Goal: Transaction & Acquisition: Purchase product/service

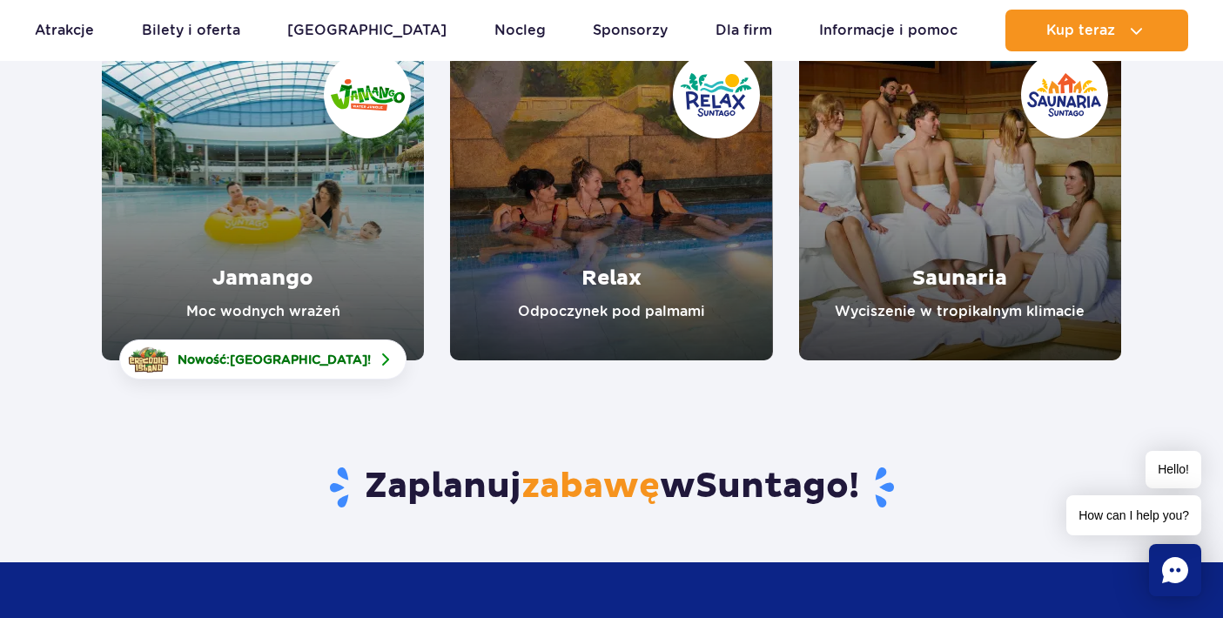
scroll to position [195, 0]
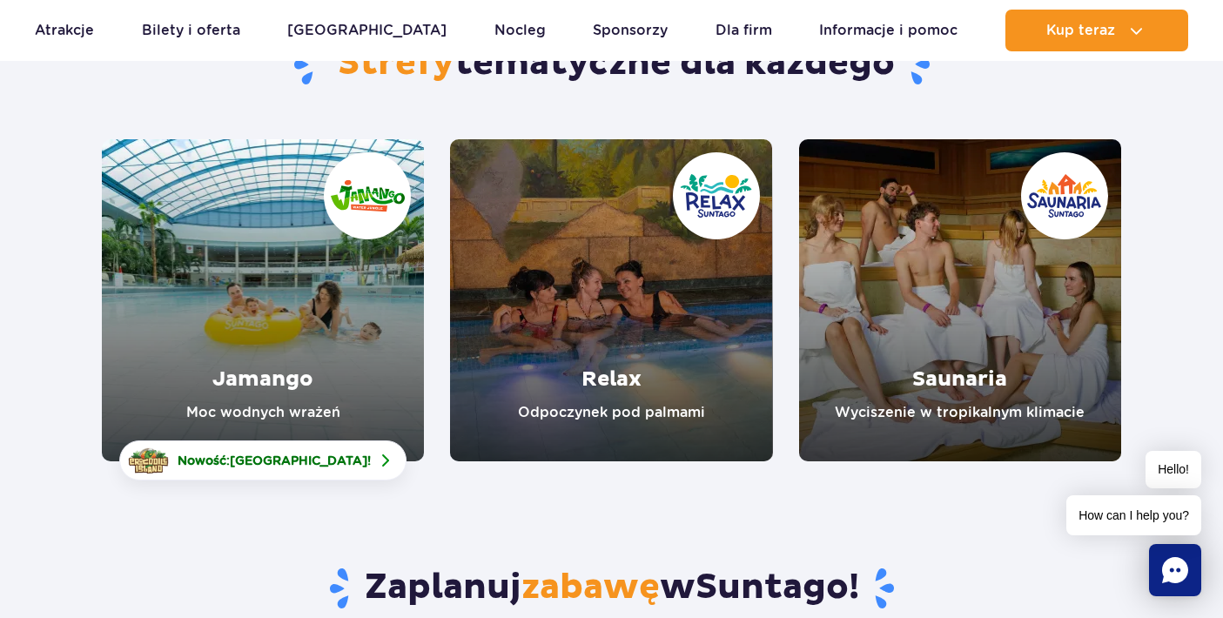
click at [284, 381] on link "Jamango" at bounding box center [263, 300] width 322 height 322
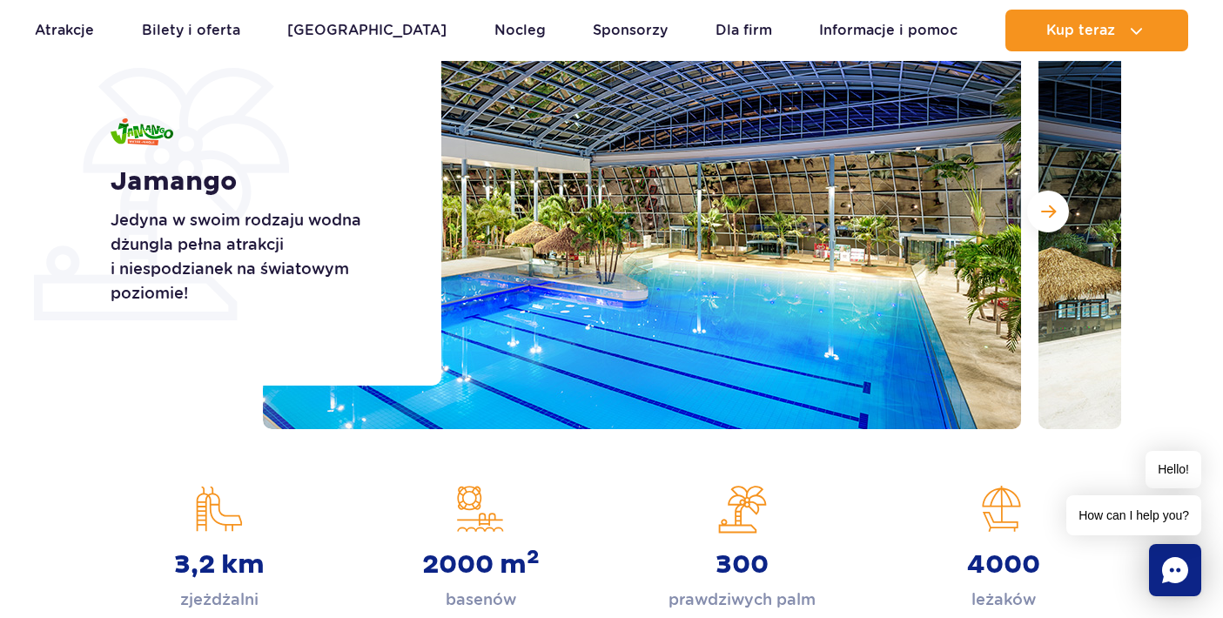
scroll to position [264, 0]
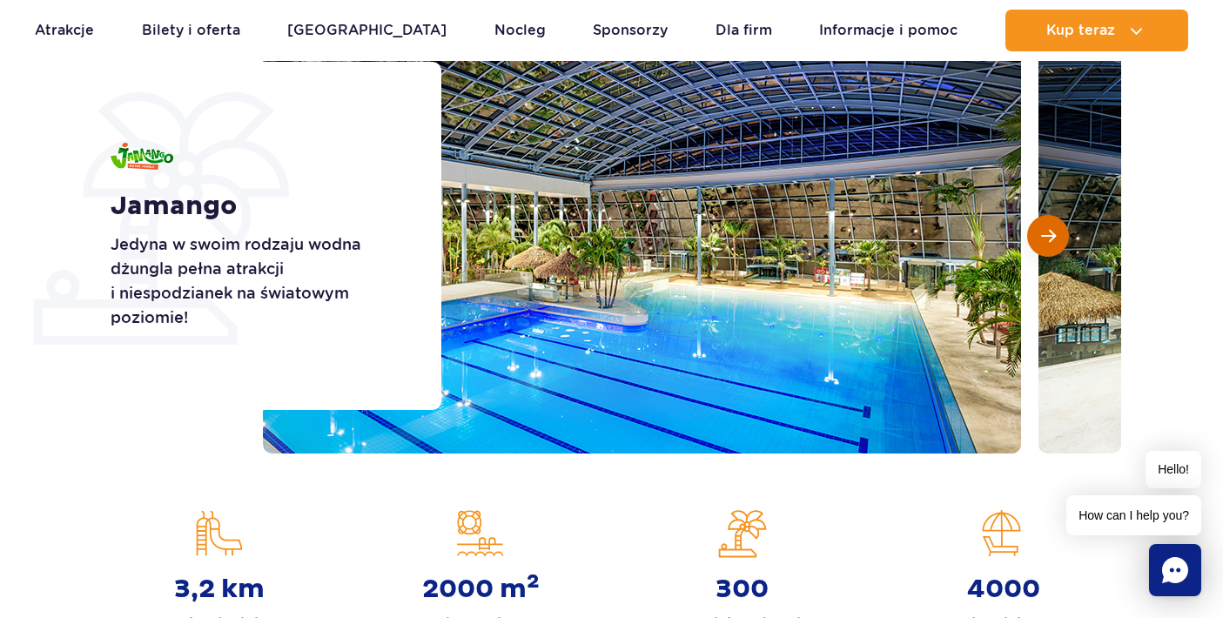
click at [1052, 247] on button "Następny slajd" at bounding box center [1048, 236] width 42 height 42
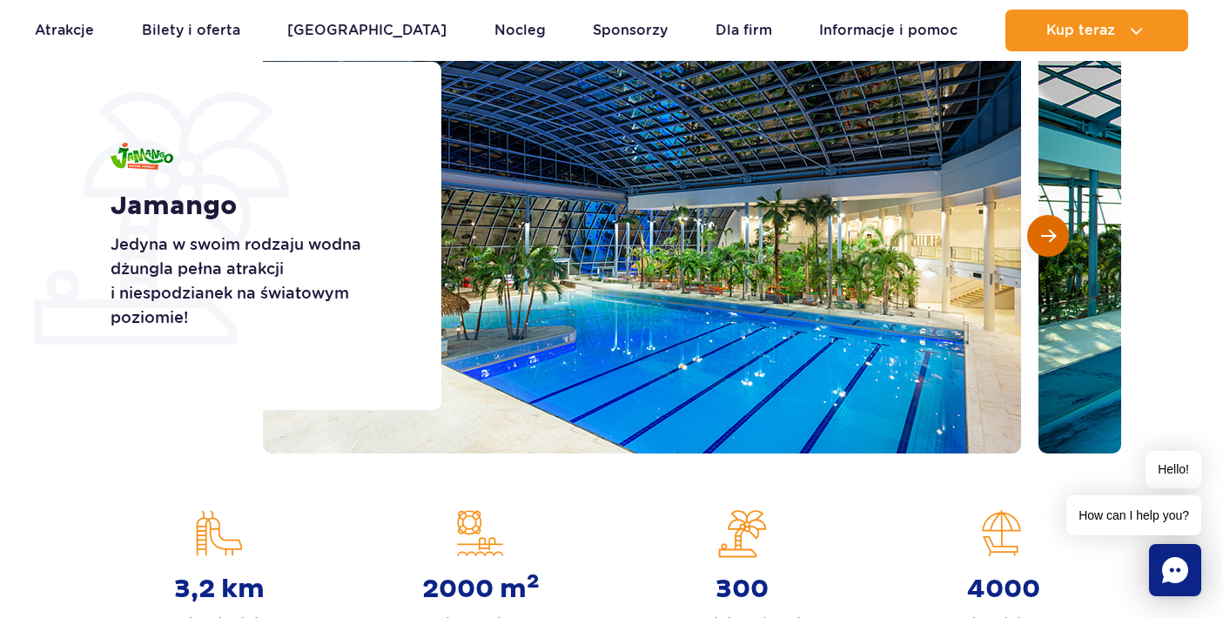
click at [1052, 247] on button "Następny slajd" at bounding box center [1048, 236] width 42 height 42
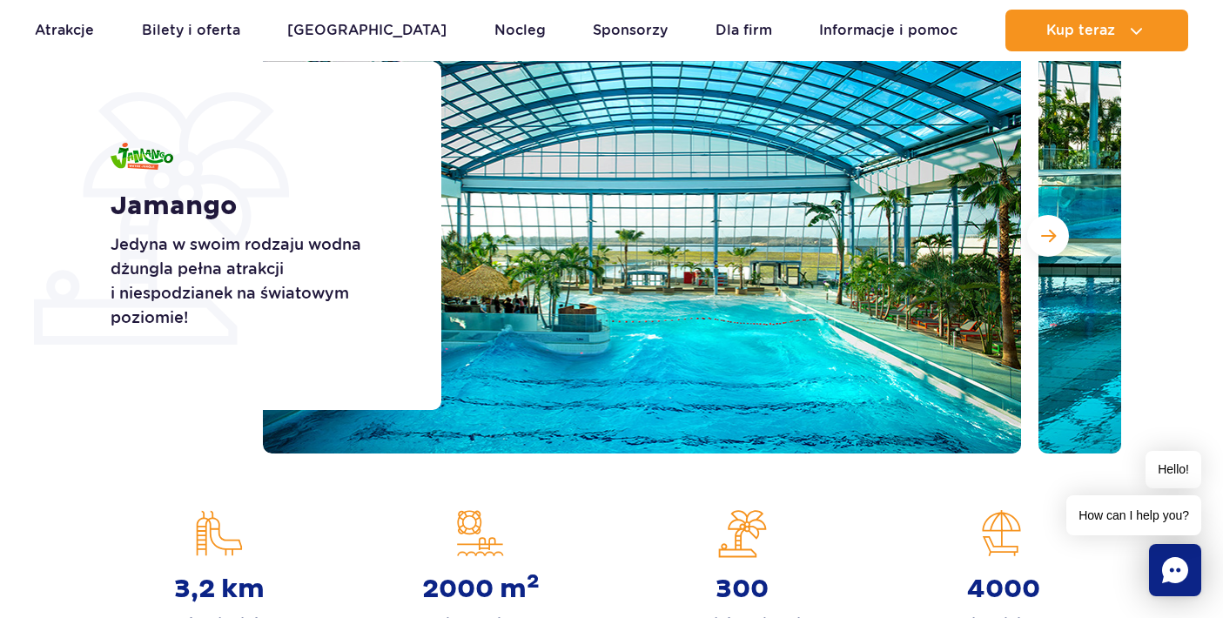
scroll to position [266, 0]
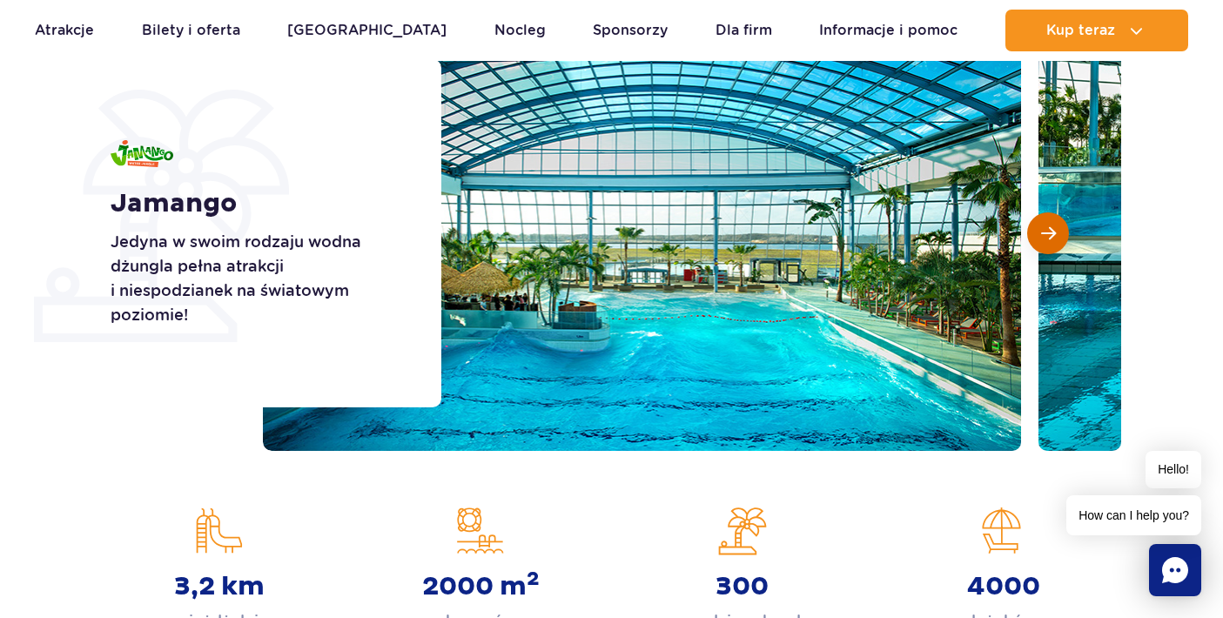
click at [1045, 231] on span "Następny slajd" at bounding box center [1048, 233] width 15 height 16
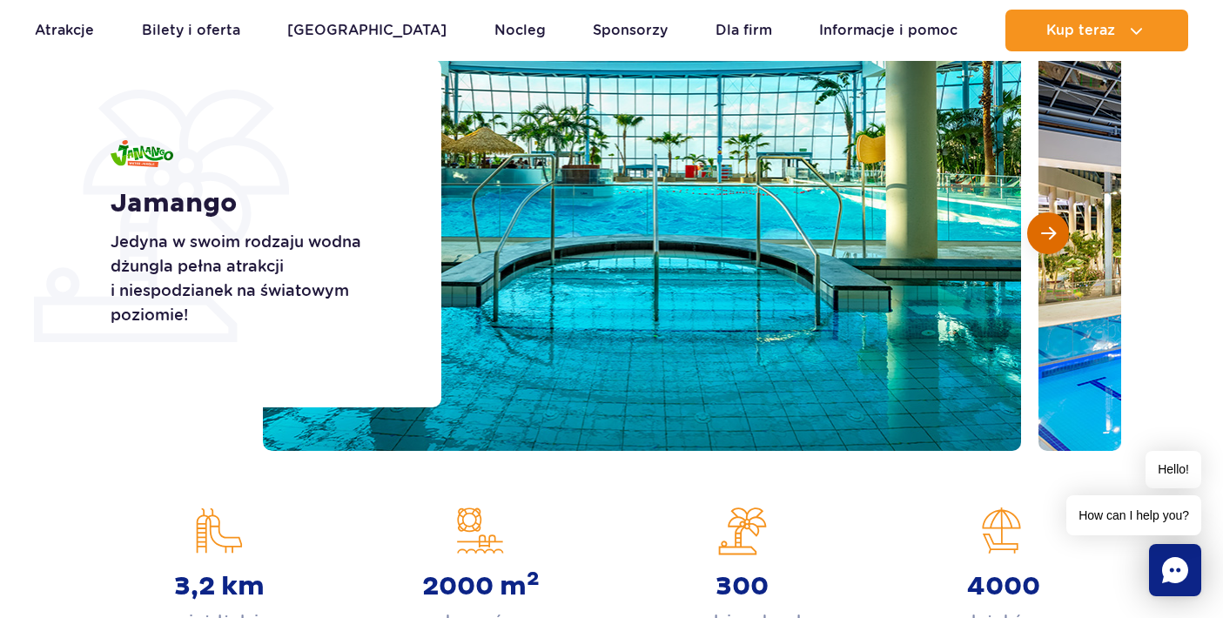
click at [1045, 232] on span "Następny slajd" at bounding box center [1048, 233] width 15 height 16
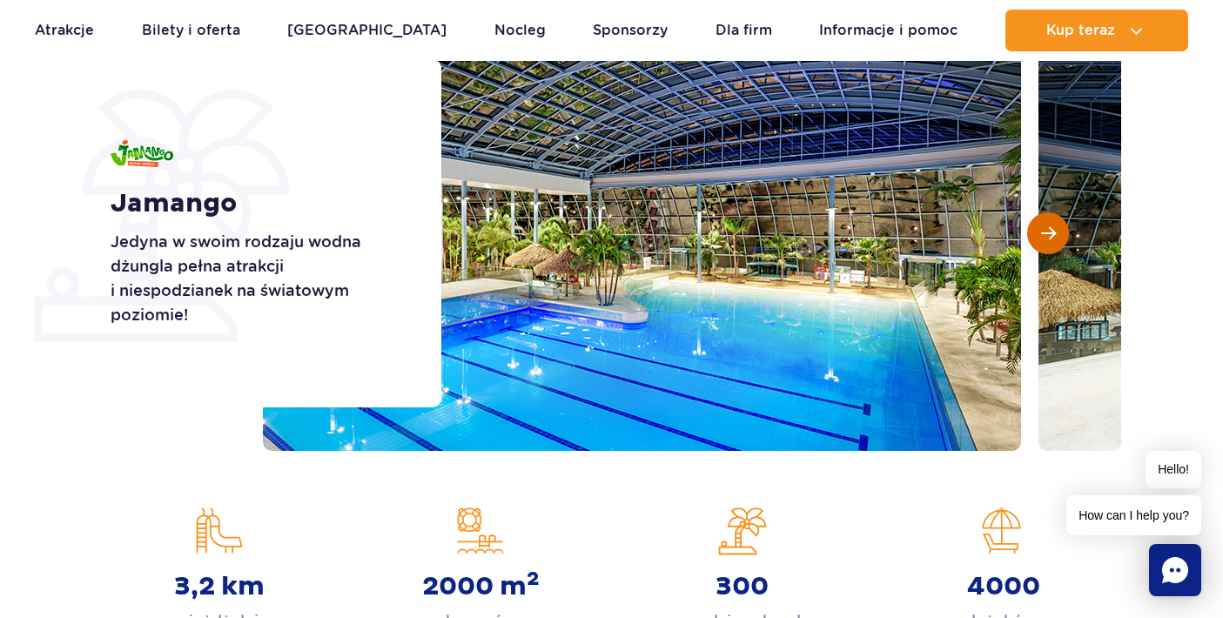
click at [1045, 232] on span "Następny slajd" at bounding box center [1048, 233] width 15 height 16
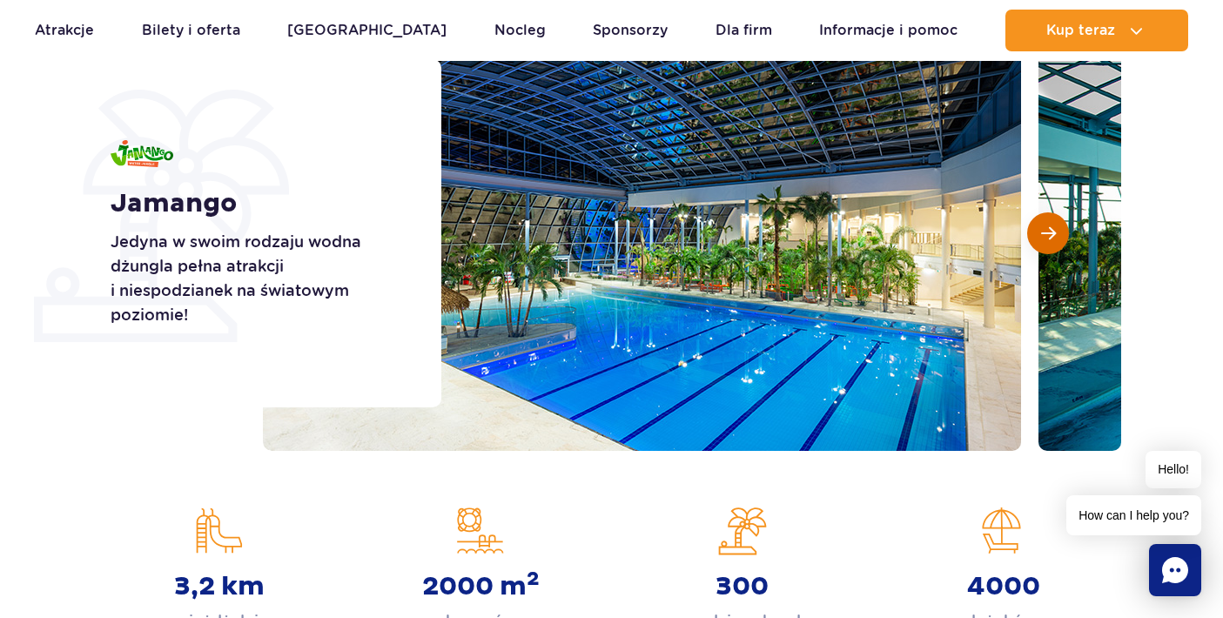
click at [1045, 232] on span "Następny slajd" at bounding box center [1048, 233] width 15 height 16
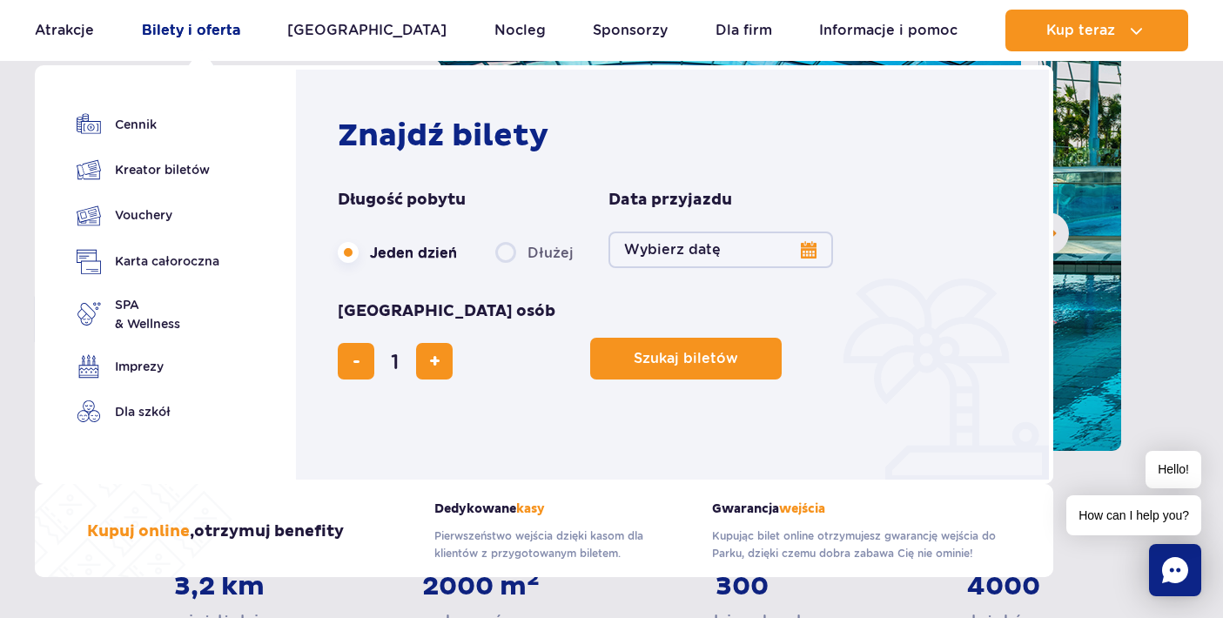
click at [221, 30] on link "Bilety i oferta" at bounding box center [191, 31] width 98 height 42
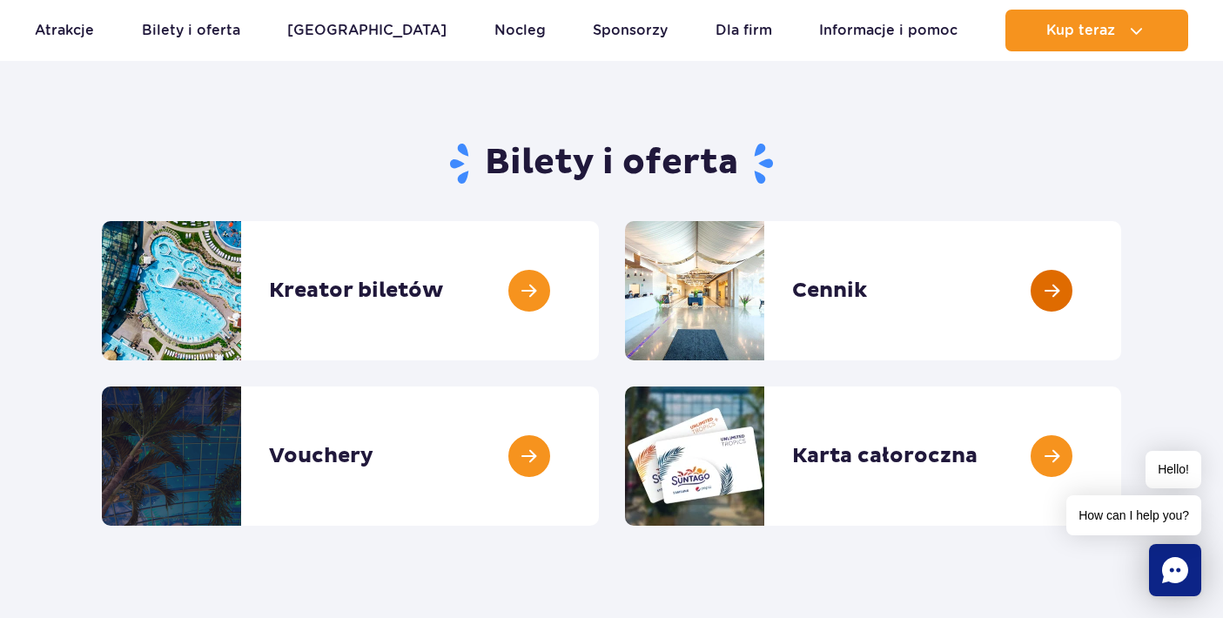
click at [1121, 288] on link at bounding box center [1121, 290] width 0 height 139
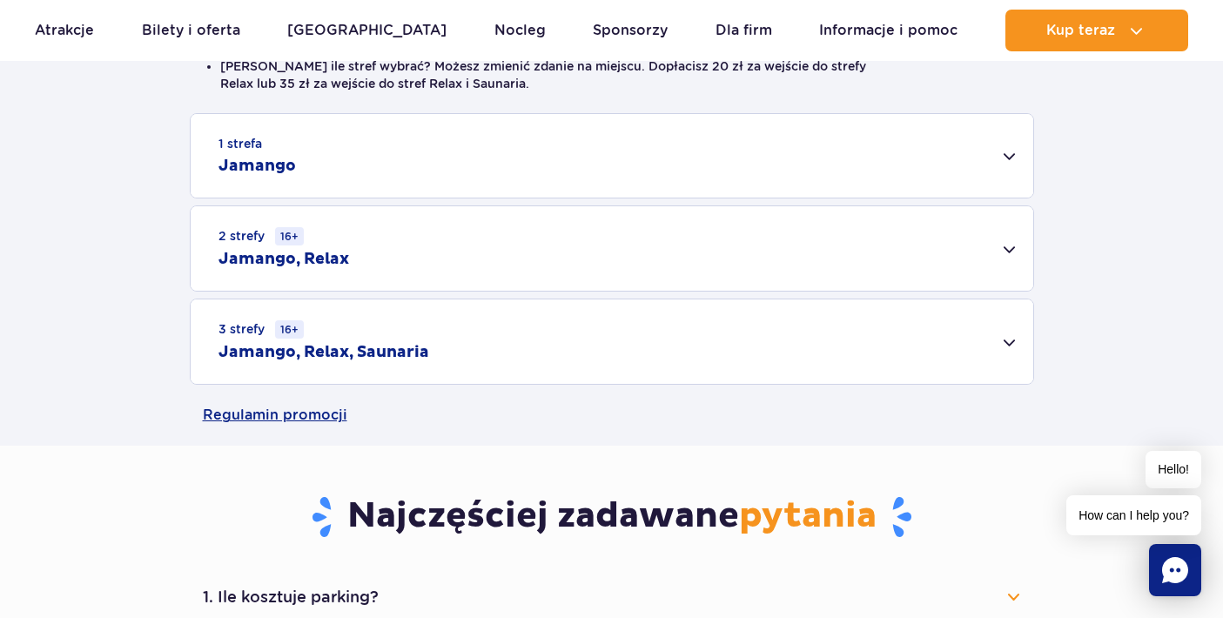
scroll to position [519, 0]
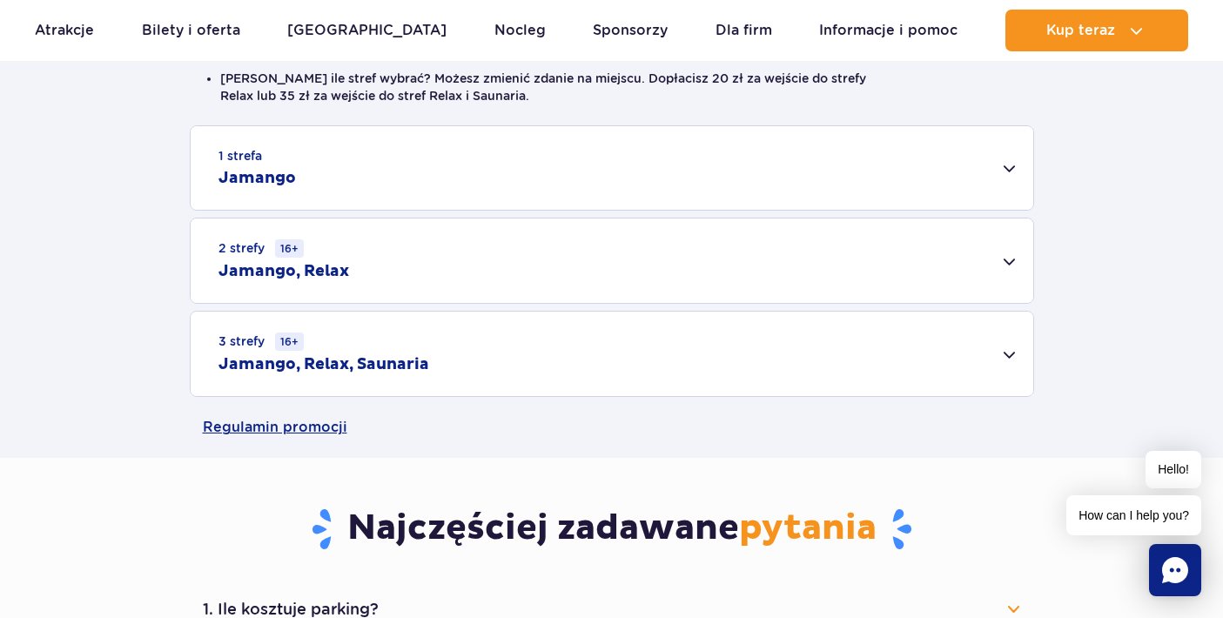
click at [1008, 166] on div "1 strefa Jamango" at bounding box center [612, 168] width 843 height 84
